Goal: Check status: Check status

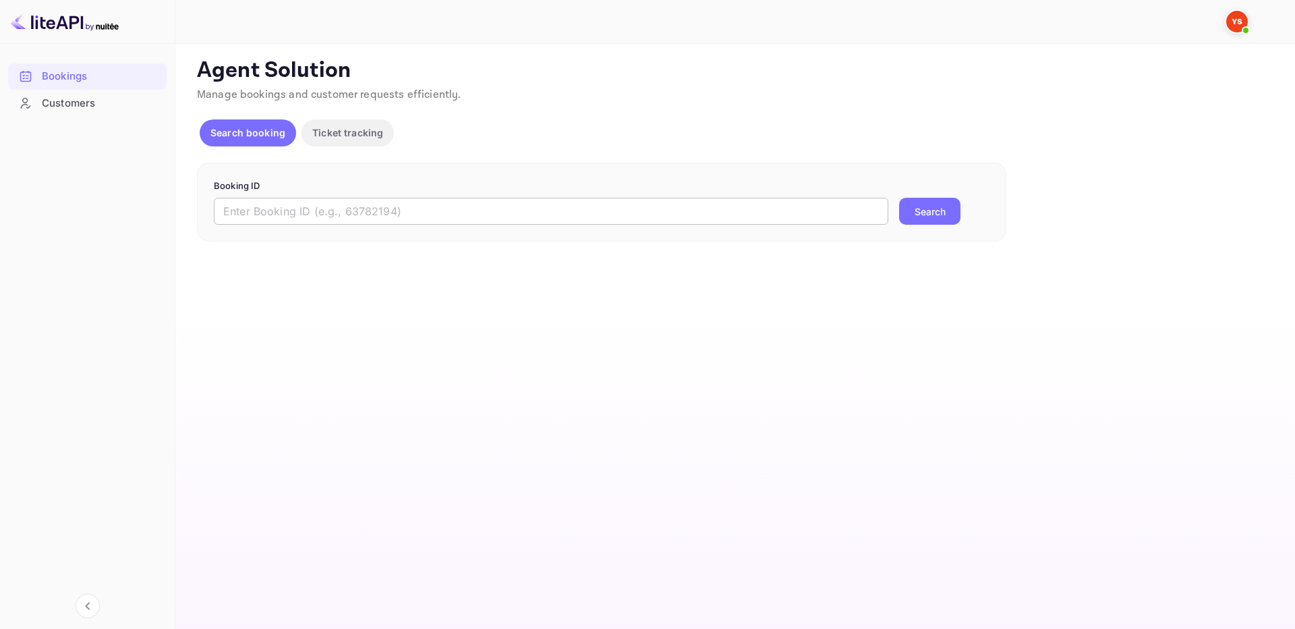
drag, startPoint x: 827, startPoint y: 214, endPoint x: 912, endPoint y: 214, distance: 85.0
click at [827, 213] on input "text" at bounding box center [551, 211] width 675 height 27
paste input "9791449"
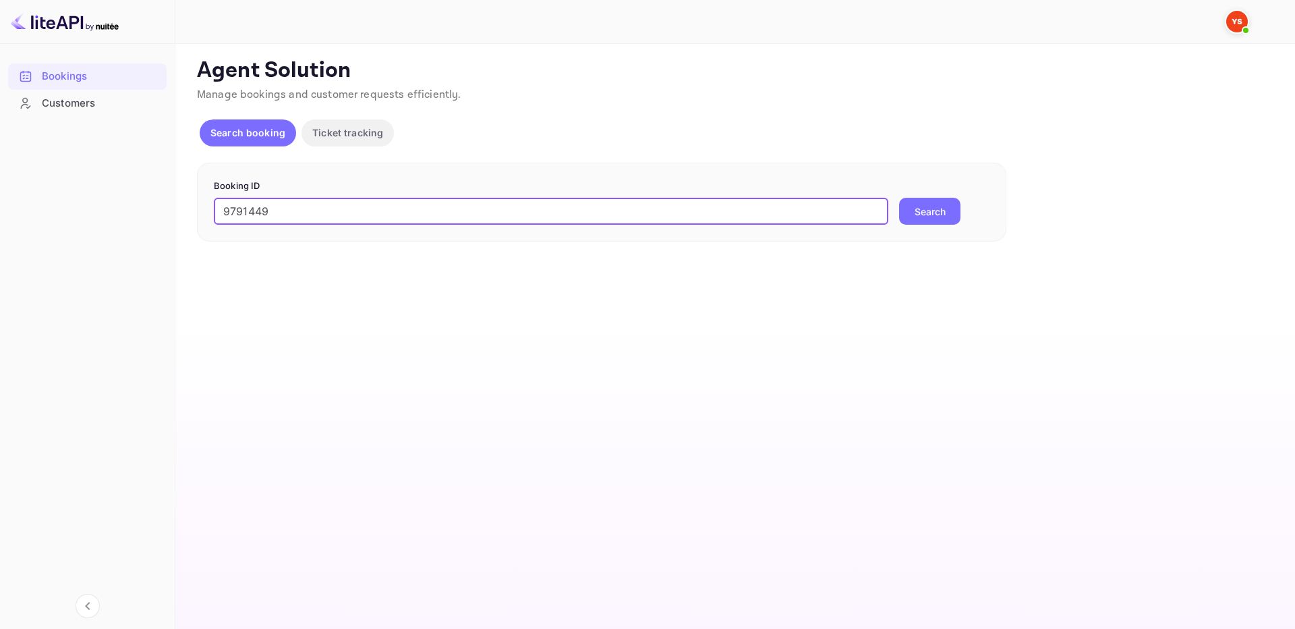
type input "9791449"
click at [928, 215] on button "Search" at bounding box center [929, 211] width 61 height 27
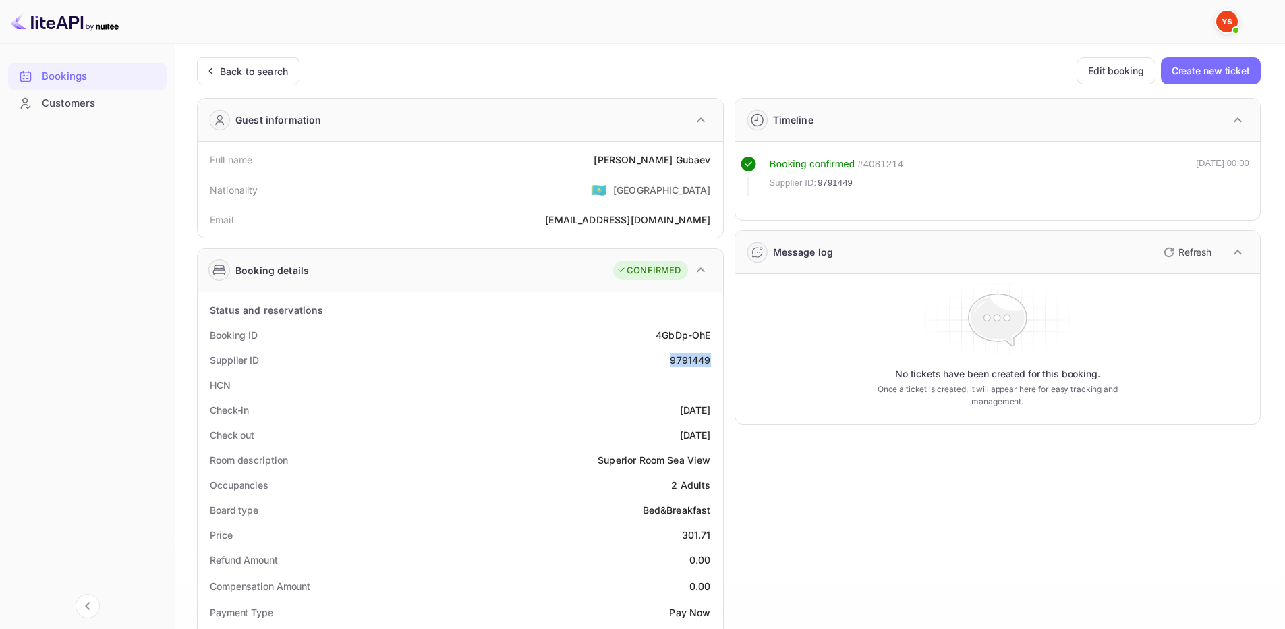
drag, startPoint x: 666, startPoint y: 355, endPoint x: 715, endPoint y: 365, distance: 50.1
click at [715, 365] on div "Supplier ID 9791449" at bounding box center [460, 359] width 515 height 25
copy div "9791449"
drag, startPoint x: 650, startPoint y: 158, endPoint x: 713, endPoint y: 163, distance: 62.9
click at [713, 163] on div "Full name Ilya Gubaev" at bounding box center [460, 159] width 515 height 25
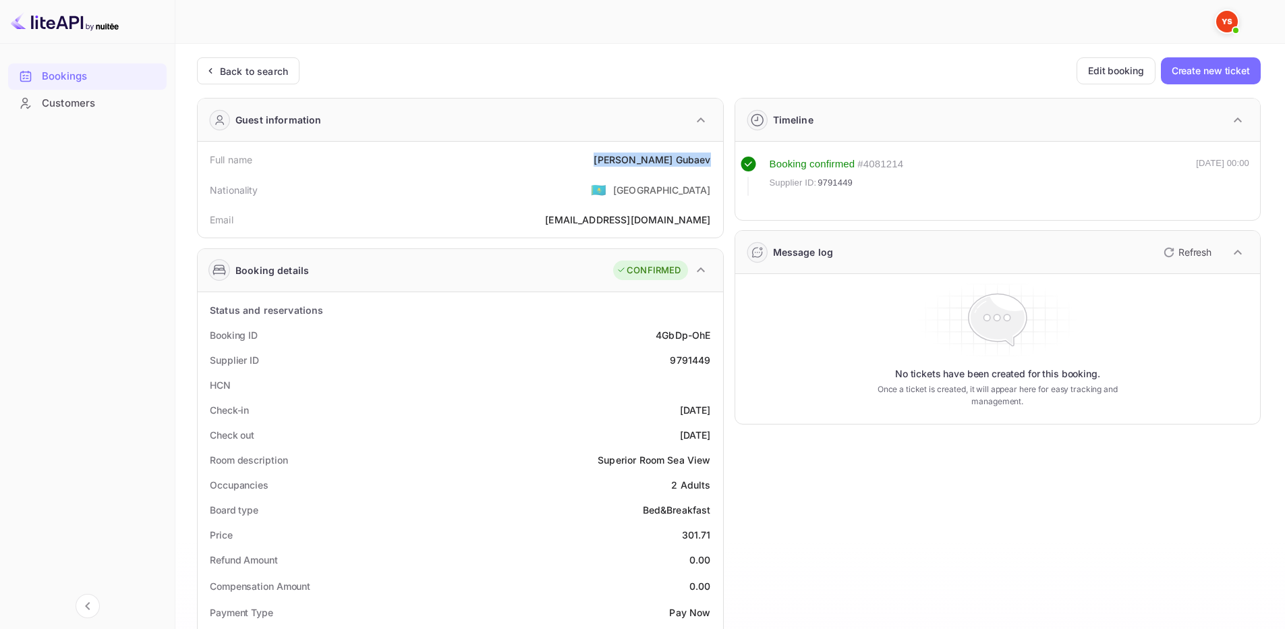
copy div "Ilya Gubaev"
drag, startPoint x: 678, startPoint y: 530, endPoint x: 713, endPoint y: 529, distance: 35.1
click at [713, 529] on div "Price 301.71" at bounding box center [460, 534] width 515 height 25
copy div "301.71"
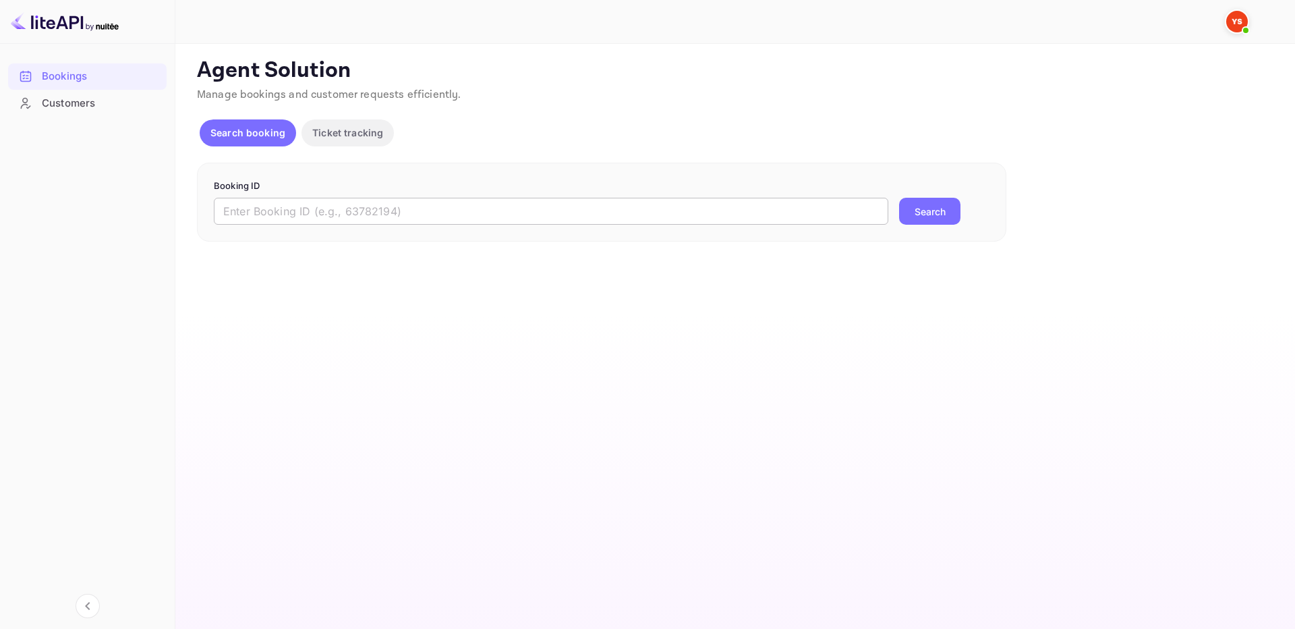
click at [792, 207] on input "text" at bounding box center [551, 211] width 675 height 27
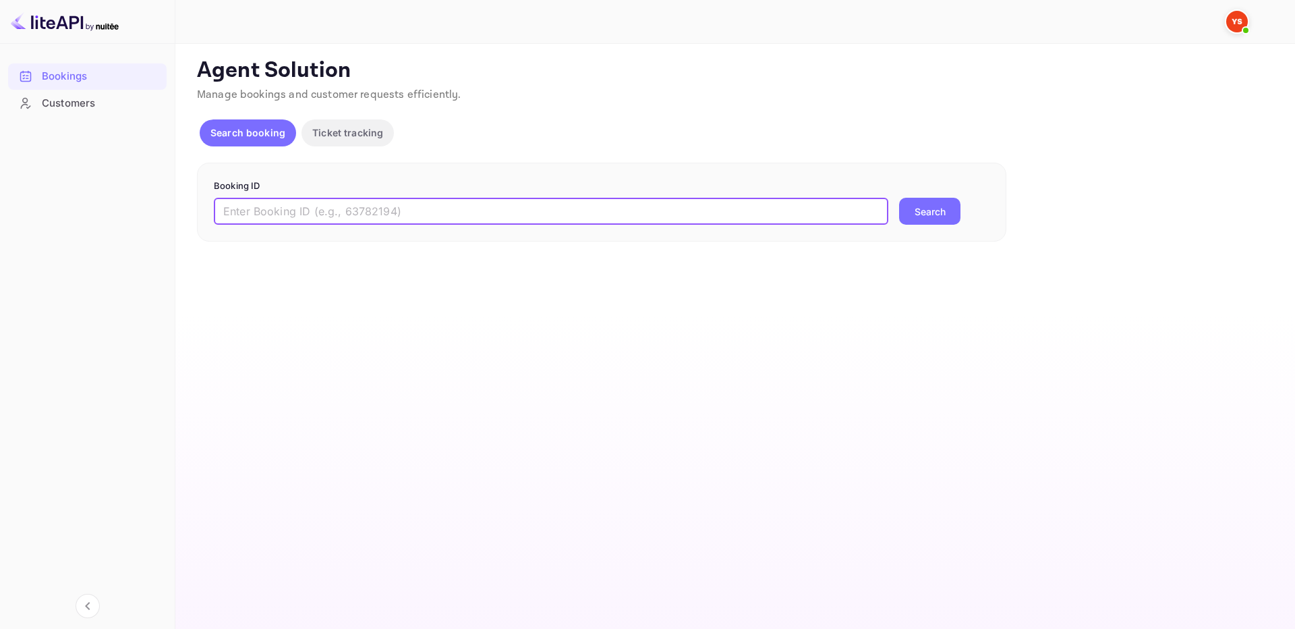
paste input "9910343"
type input "9910343"
click at [935, 209] on button "Search" at bounding box center [929, 211] width 61 height 27
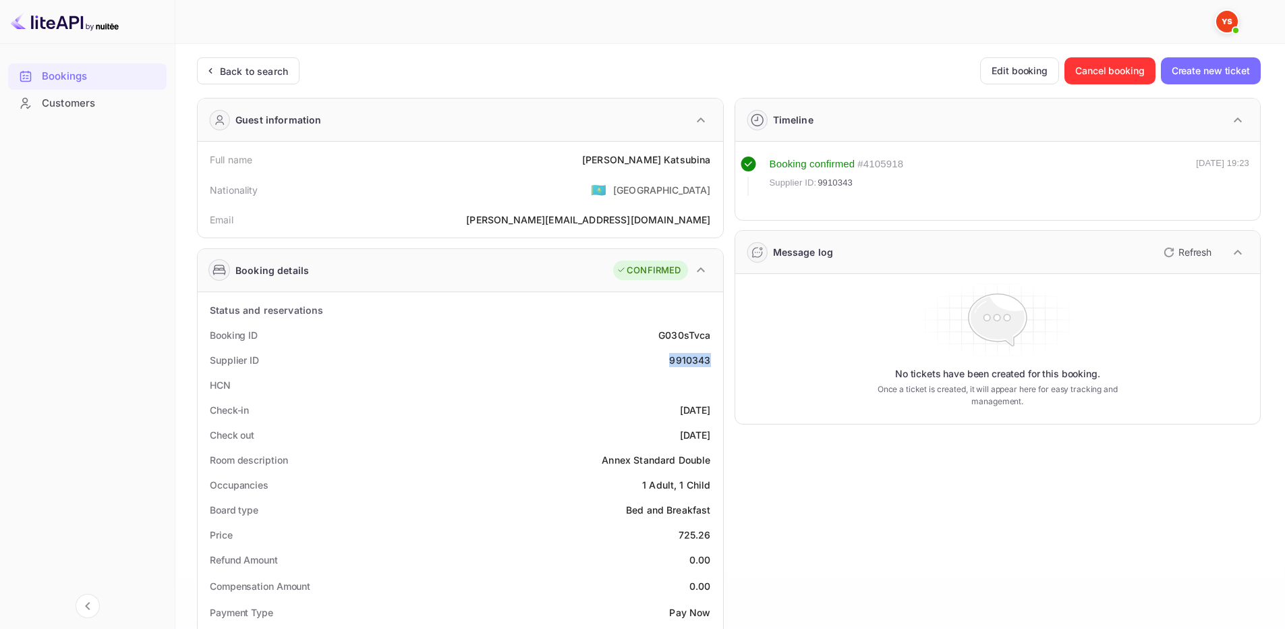
drag, startPoint x: 658, startPoint y: 358, endPoint x: 714, endPoint y: 357, distance: 56.0
click at [714, 357] on div "Supplier ID 9910343" at bounding box center [460, 359] width 515 height 25
copy div "9910343"
drag, startPoint x: 608, startPoint y: 156, endPoint x: 716, endPoint y: 157, distance: 107.9
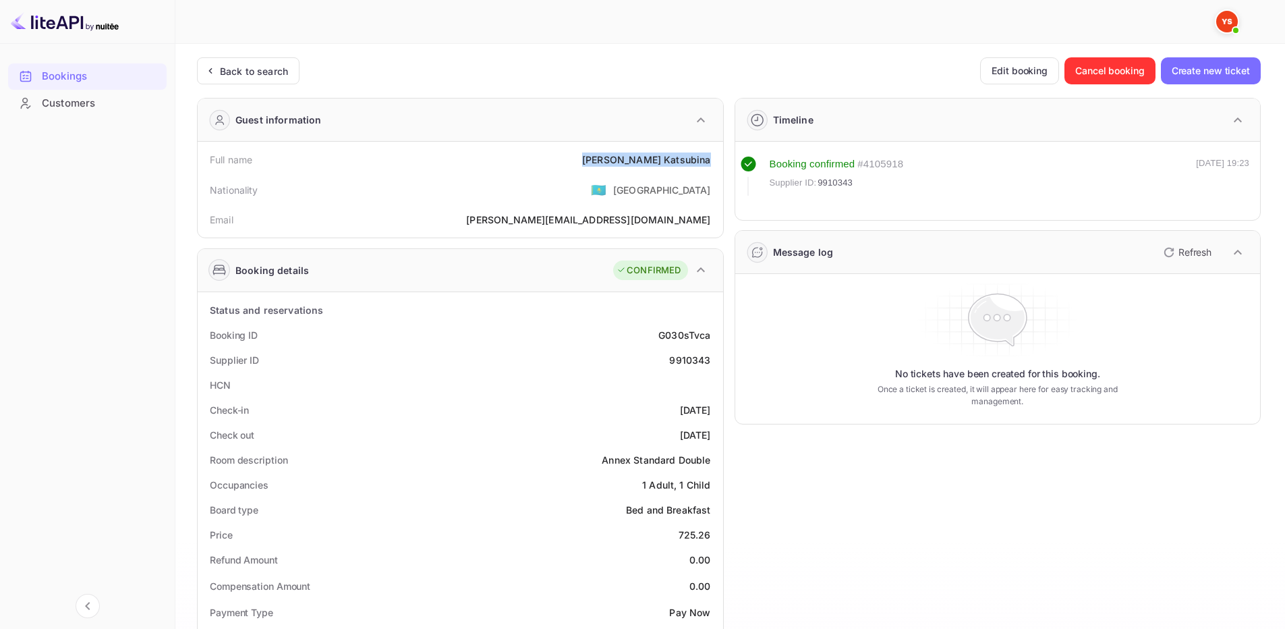
click at [716, 157] on div "Full name [PERSON_NAME]" at bounding box center [460, 159] width 515 height 25
copy div "[PERSON_NAME]"
drag, startPoint x: 679, startPoint y: 533, endPoint x: 709, endPoint y: 526, distance: 31.1
click at [710, 534] on div "725.26" at bounding box center [695, 534] width 32 height 14
copy div "725.26"
